Goal: Transaction & Acquisition: Purchase product/service

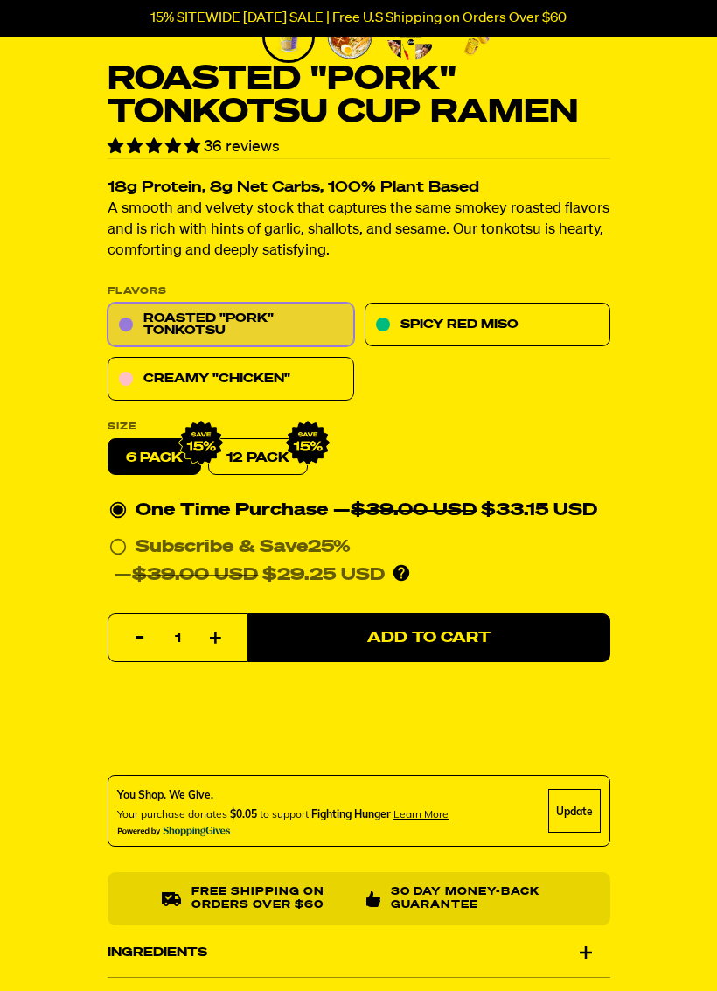
scroll to position [460, 0]
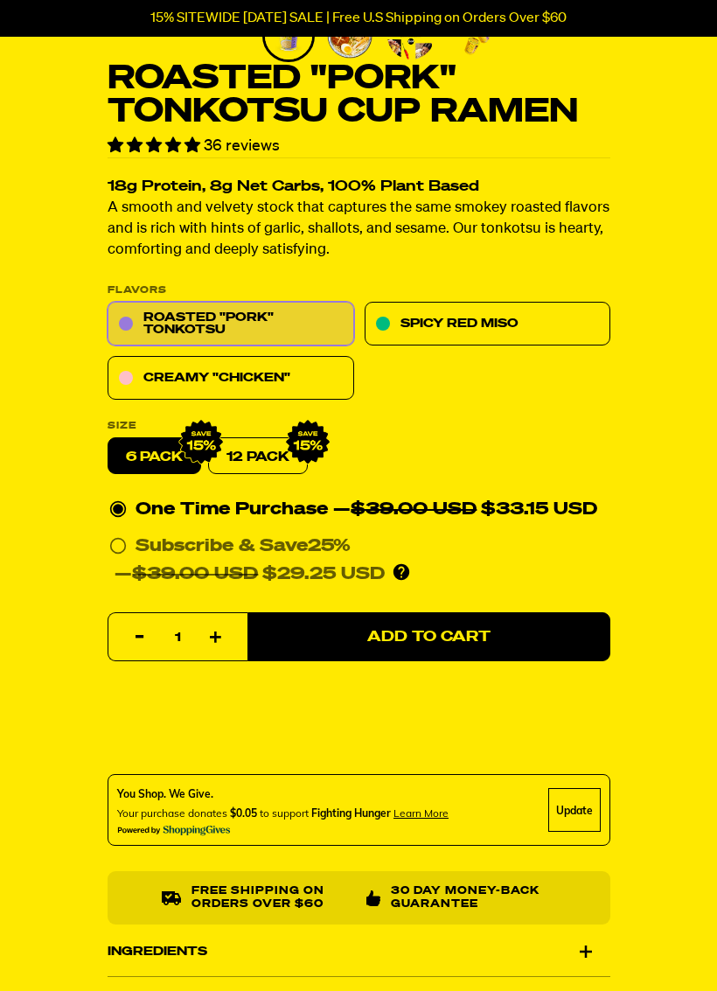
click at [492, 324] on link "Spicy Red Miso" at bounding box center [487, 325] width 247 height 44
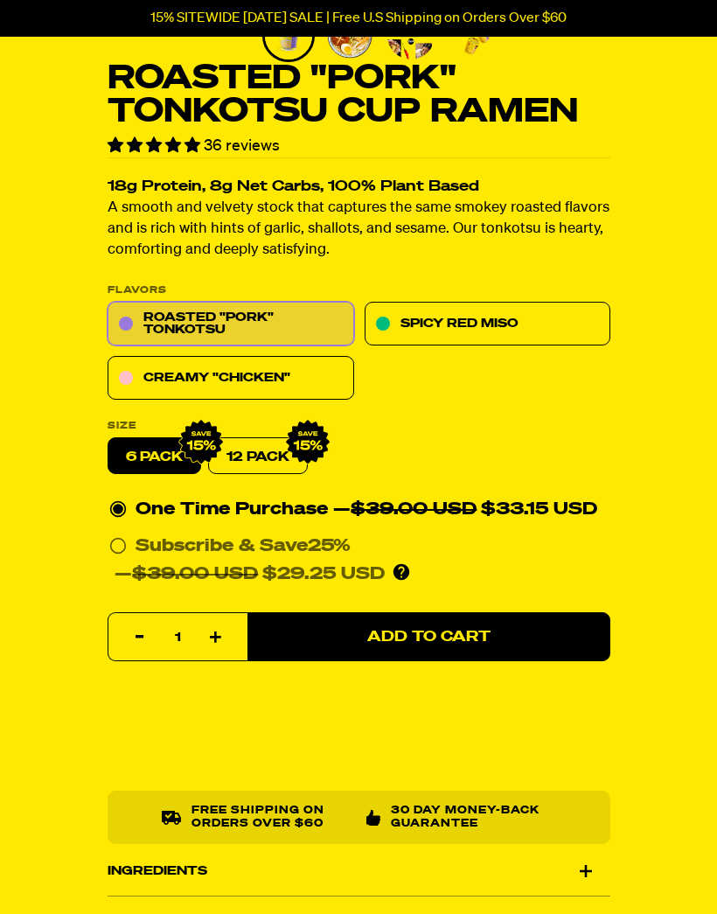
scroll to position [460, 0]
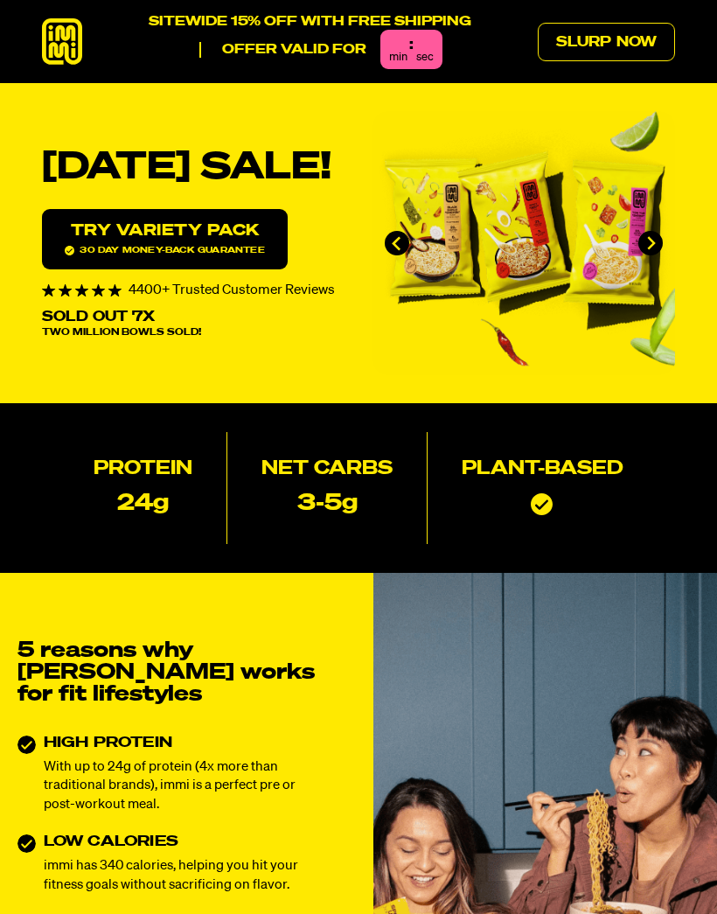
scroll to position [8344, 0]
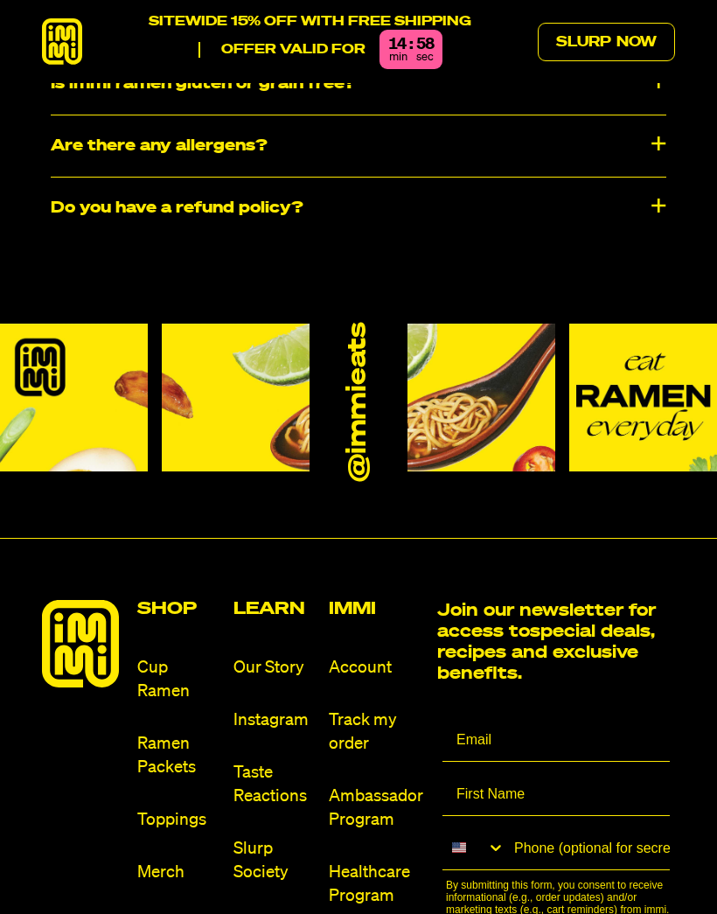
click at [160, 732] on link "Ramen Packets" at bounding box center [177, 755] width 81 height 47
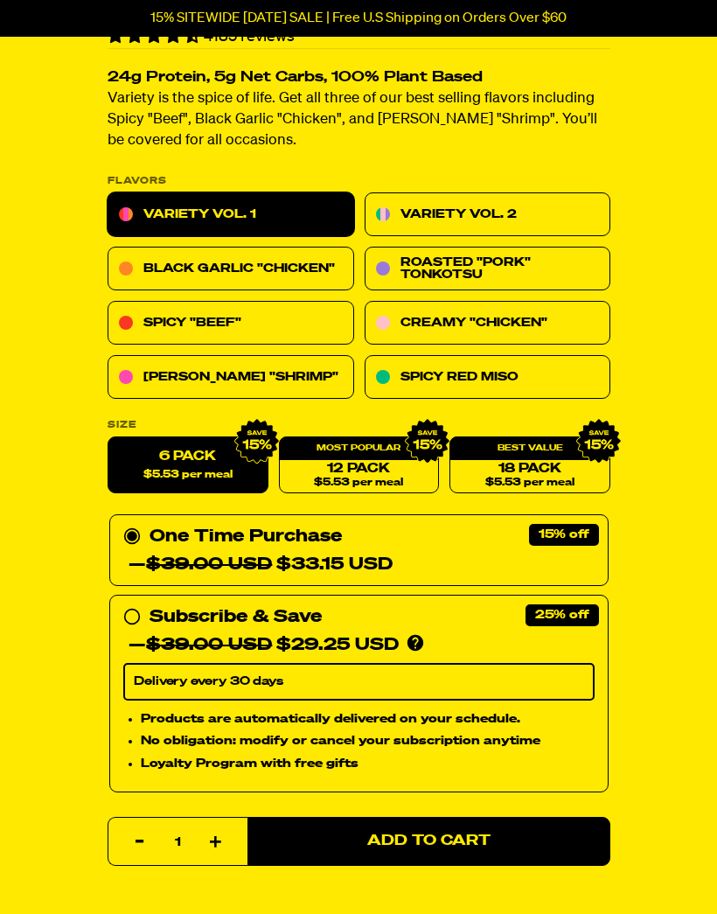
scroll to position [536, 0]
click at [203, 380] on link "[PERSON_NAME] "Shrimp"" at bounding box center [231, 378] width 247 height 44
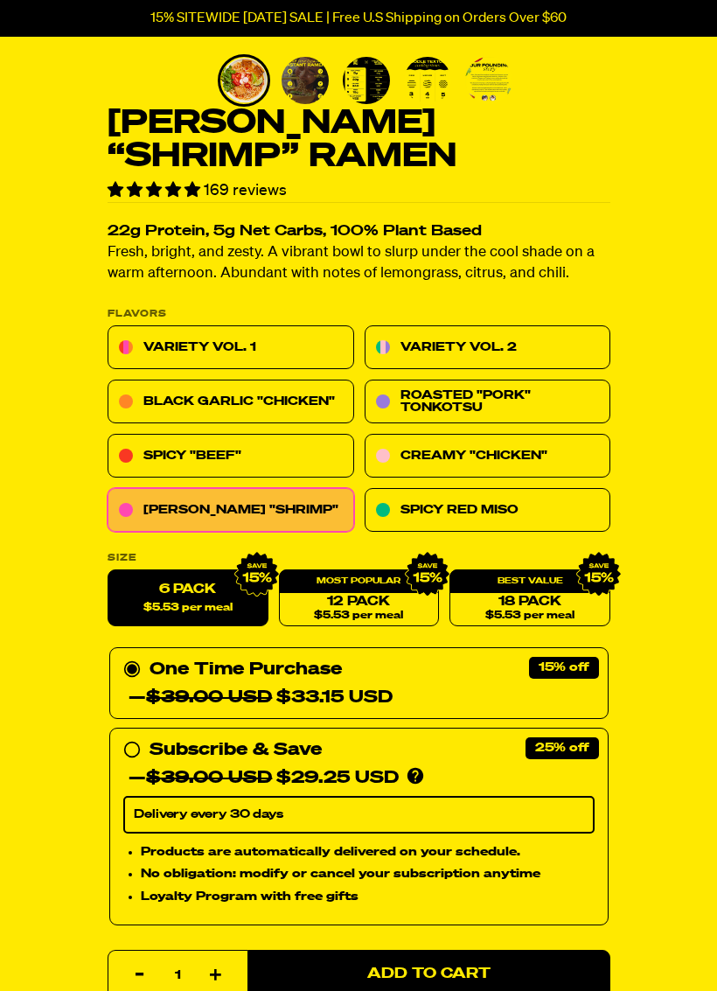
scroll to position [417, 0]
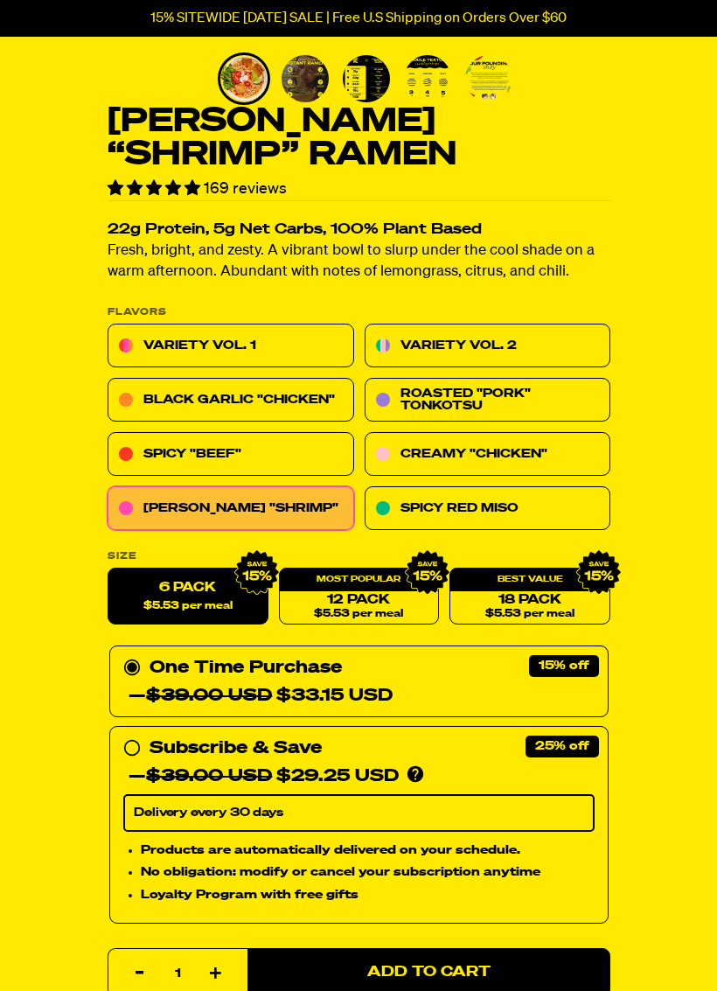
click at [519, 508] on link "Spicy Red Miso" at bounding box center [487, 509] width 247 height 44
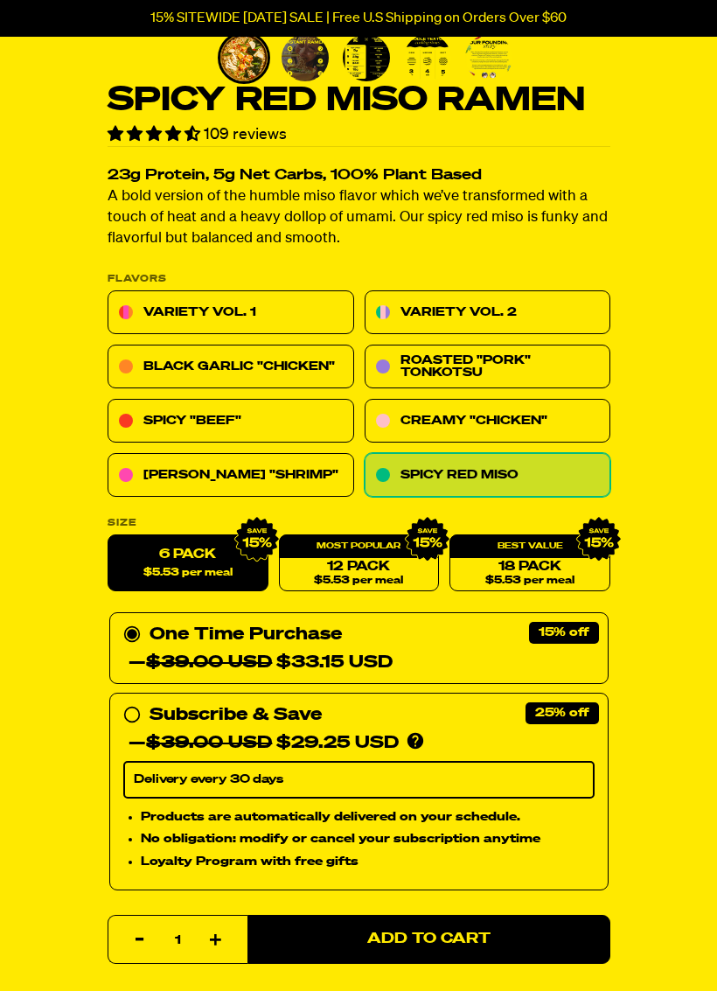
scroll to position [439, 0]
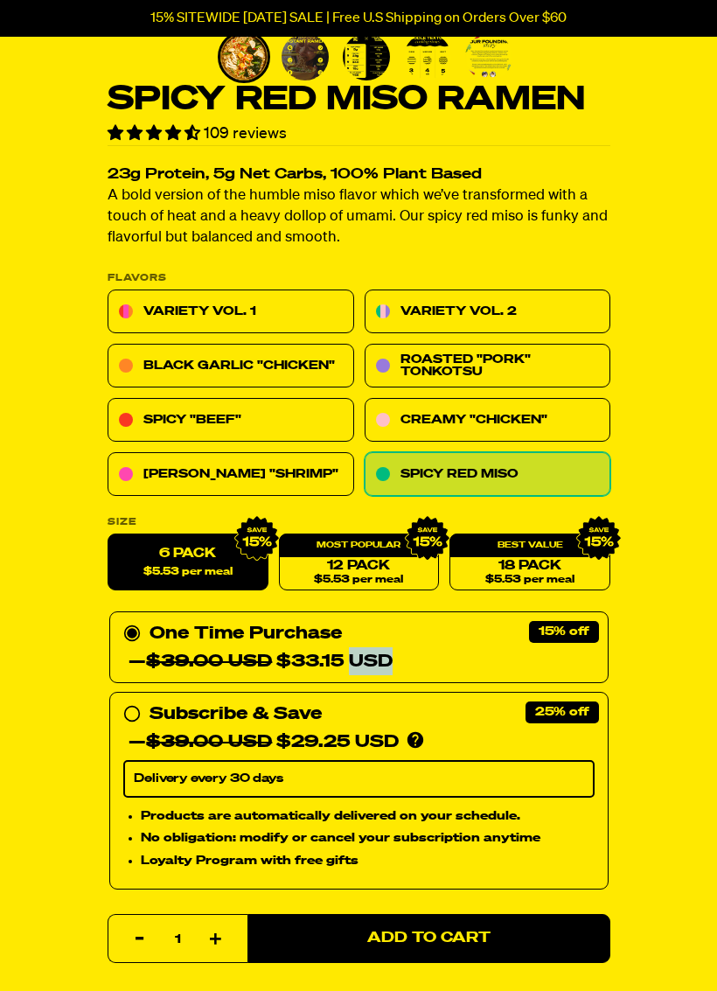
click at [452, 652] on div "One Time Purchase — $39.00 USD $33.15 USD" at bounding box center [358, 648] width 471 height 56
click at [135, 620] on input "One Time Purchase — $39.00 USD $33.15 USD" at bounding box center [128, 620] width 11 height 0
click at [429, 913] on span "Add to Cart" at bounding box center [428, 938] width 123 height 15
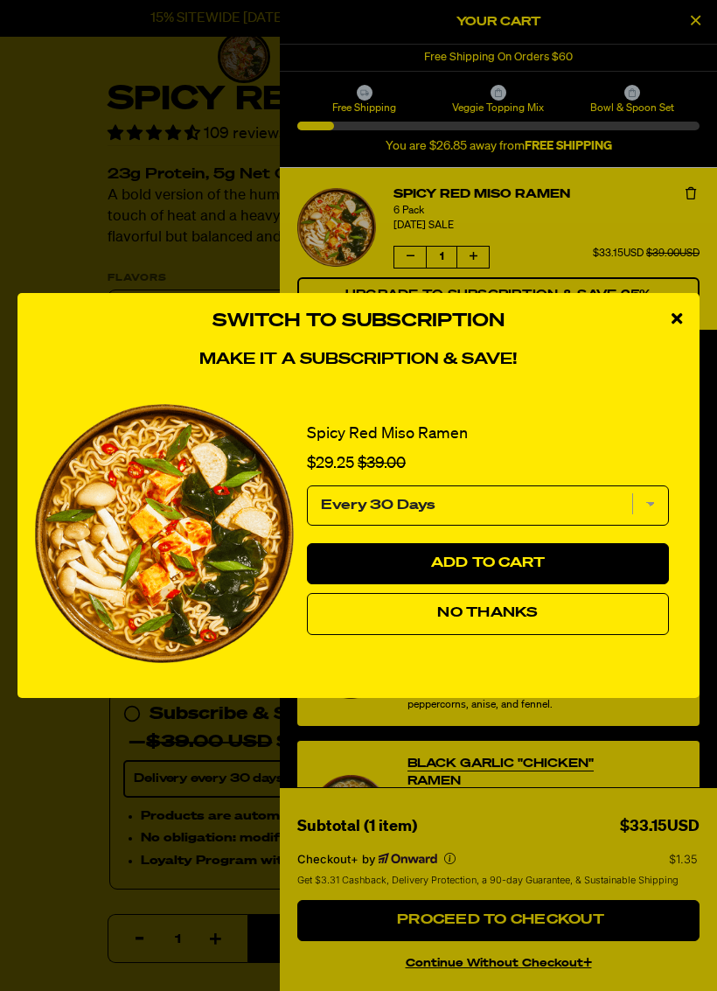
click at [678, 312] on icon "close modal" at bounding box center [677, 318] width 10 height 16
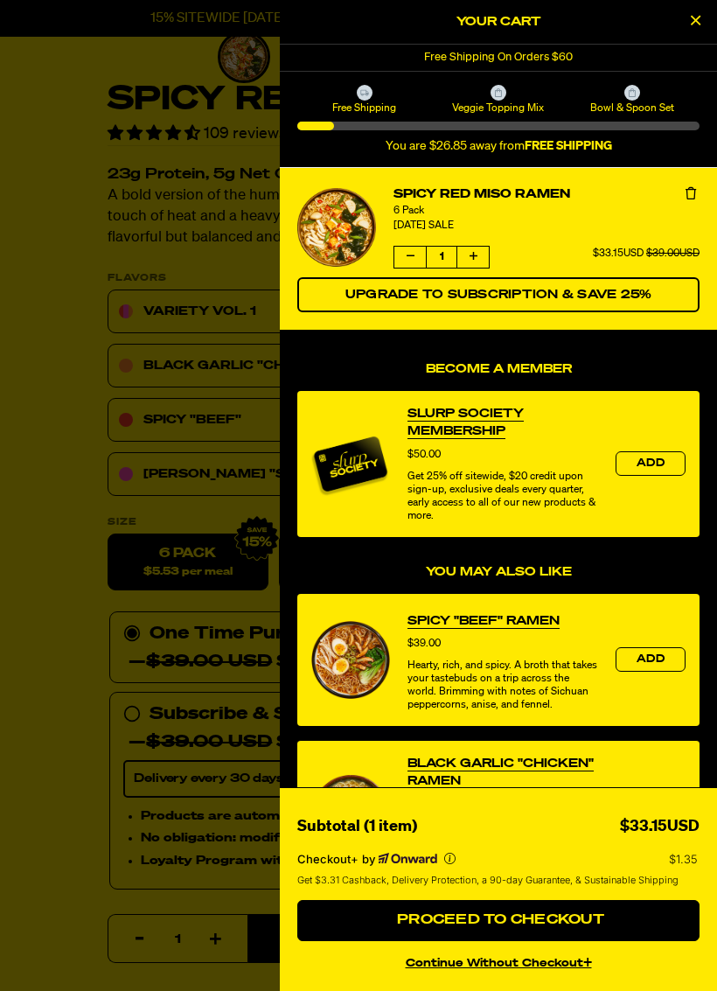
scroll to position [0, 0]
click at [696, 17] on icon "Close Cart" at bounding box center [696, 20] width 10 height 16
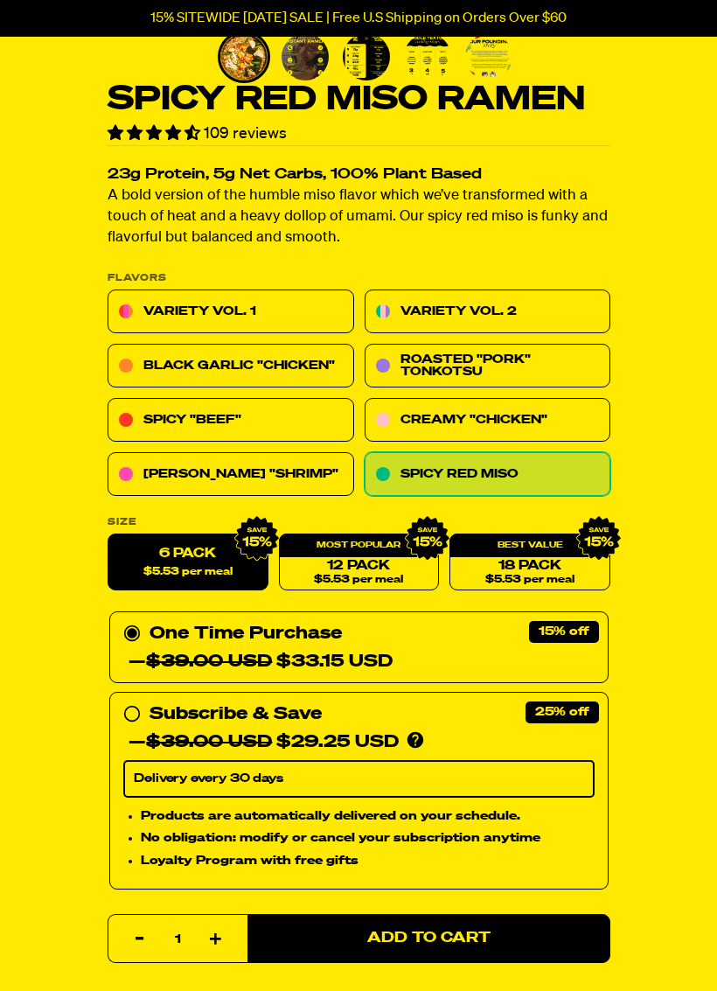
click at [188, 471] on link "[PERSON_NAME] "Shrimp"" at bounding box center [231, 475] width 247 height 44
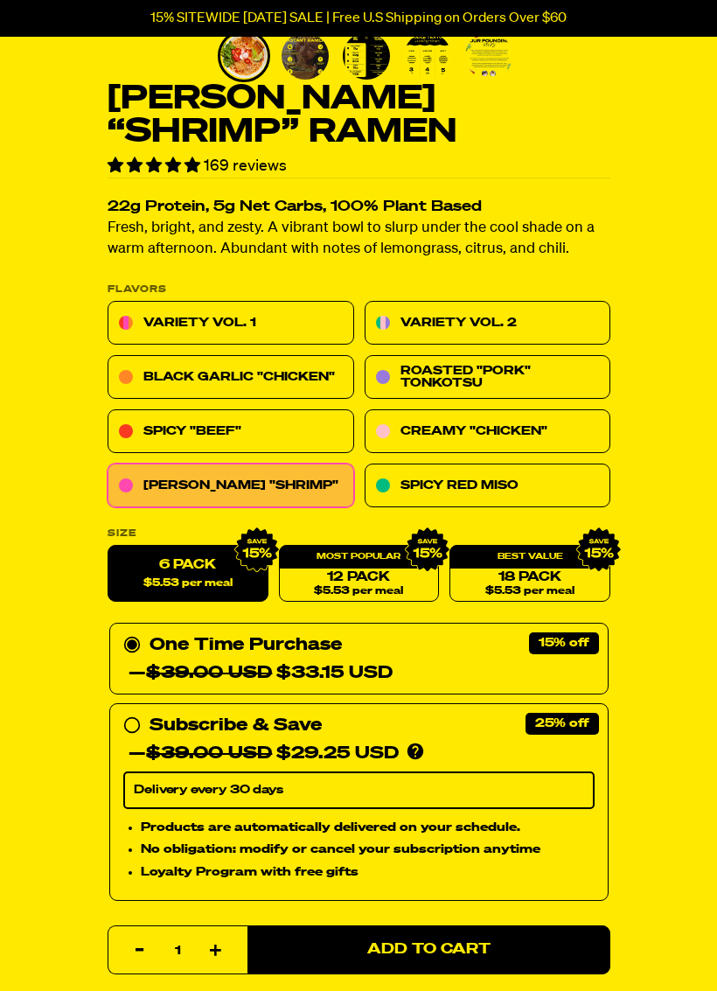
scroll to position [456, 0]
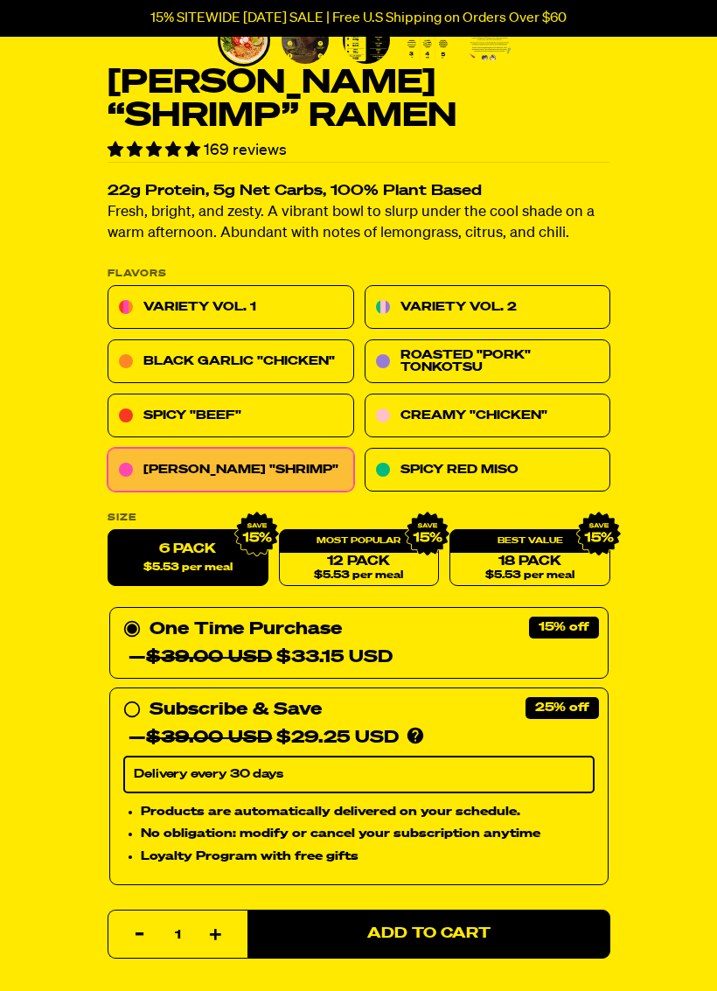
click at [553, 638] on div "One Time Purchase — $39.00 USD $33.15 USD" at bounding box center [358, 644] width 471 height 56
click at [135, 616] on input "One Time Purchase — $39.00 USD $33.15 USD" at bounding box center [128, 616] width 11 height 0
click at [510, 634] on div "One Time Purchase — $39.00 USD $33.15 USD" at bounding box center [358, 644] width 471 height 56
click at [135, 616] on input "One Time Purchase — $39.00 USD $33.15 USD" at bounding box center [128, 616] width 11 height 0
click at [450, 913] on button "Add to Cart" at bounding box center [429, 934] width 363 height 49
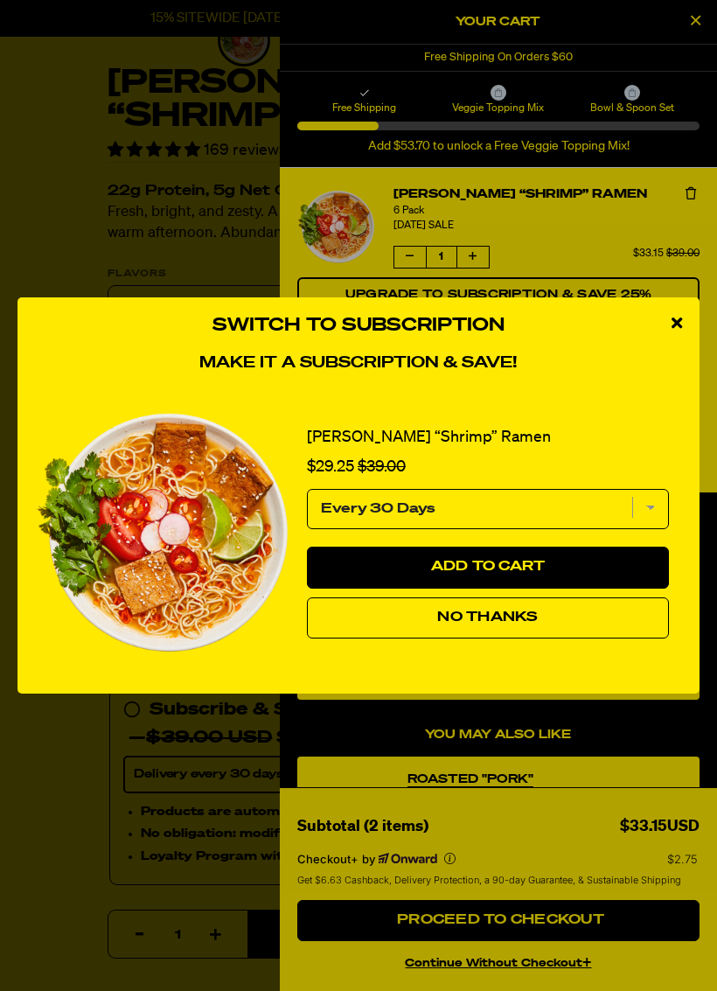
click at [451, 913] on div "Switch to Subscription Make it a subscription & save! [PERSON_NAME] “Shrimp” Ra…" at bounding box center [358, 495] width 717 height 991
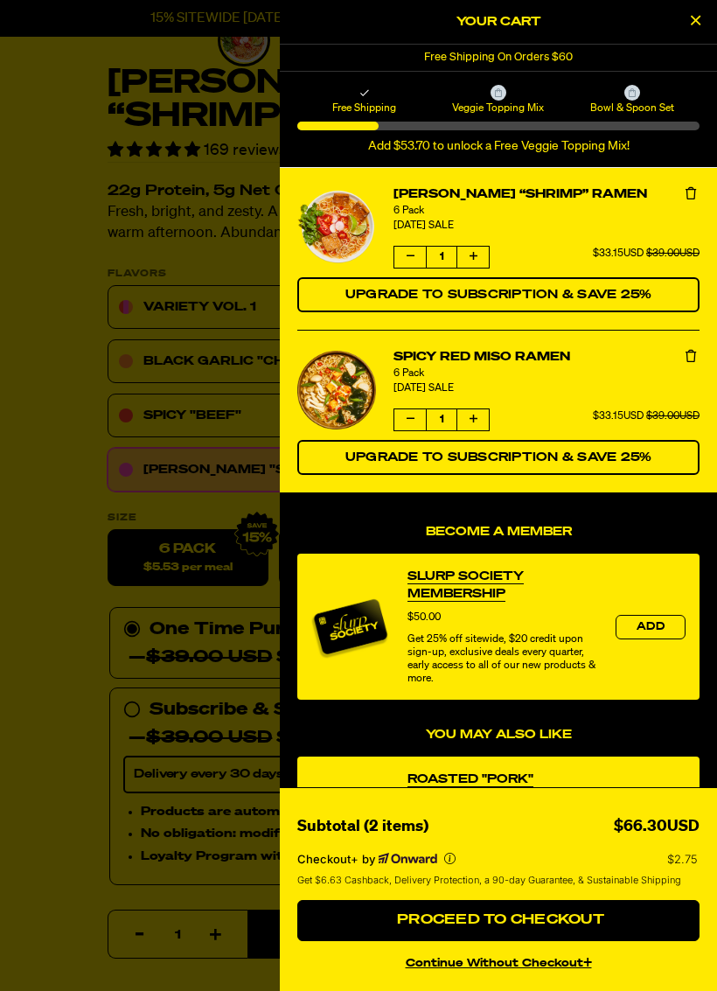
click at [582, 728] on h4 "You may also like" at bounding box center [498, 735] width 402 height 15
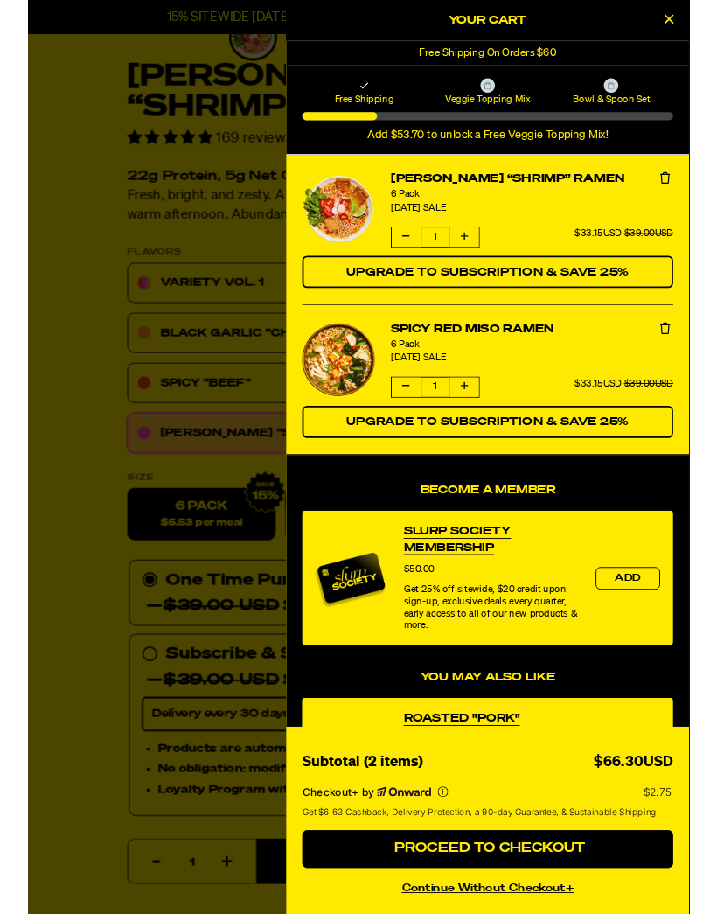
scroll to position [15, 0]
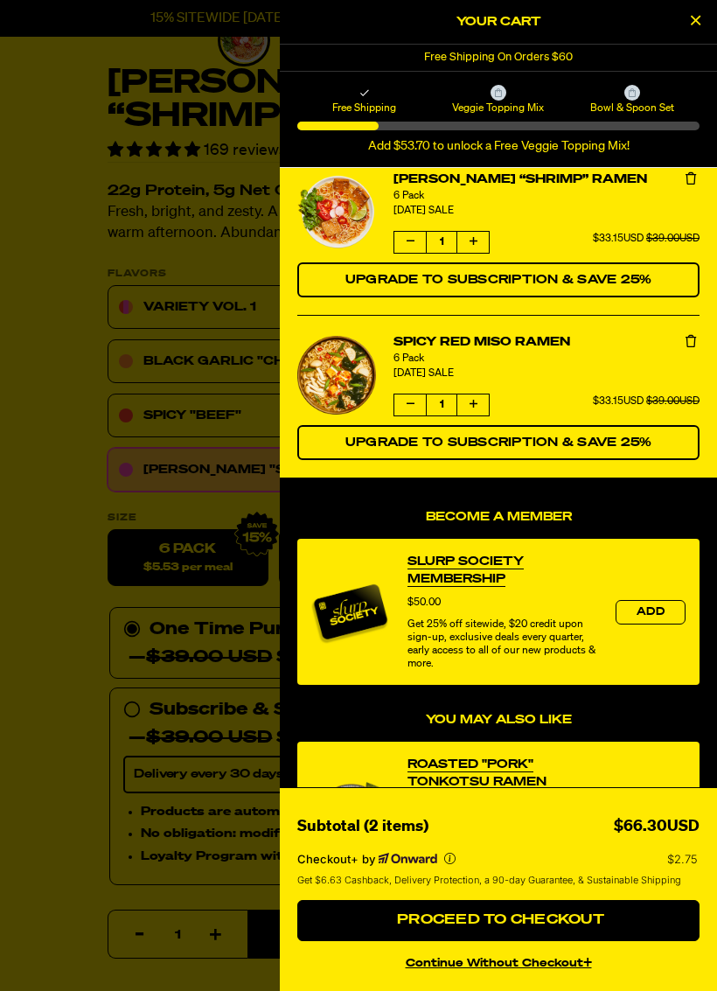
click at [524, 913] on span "Proceed to Checkout" at bounding box center [499, 920] width 212 height 14
